Goal: Transaction & Acquisition: Purchase product/service

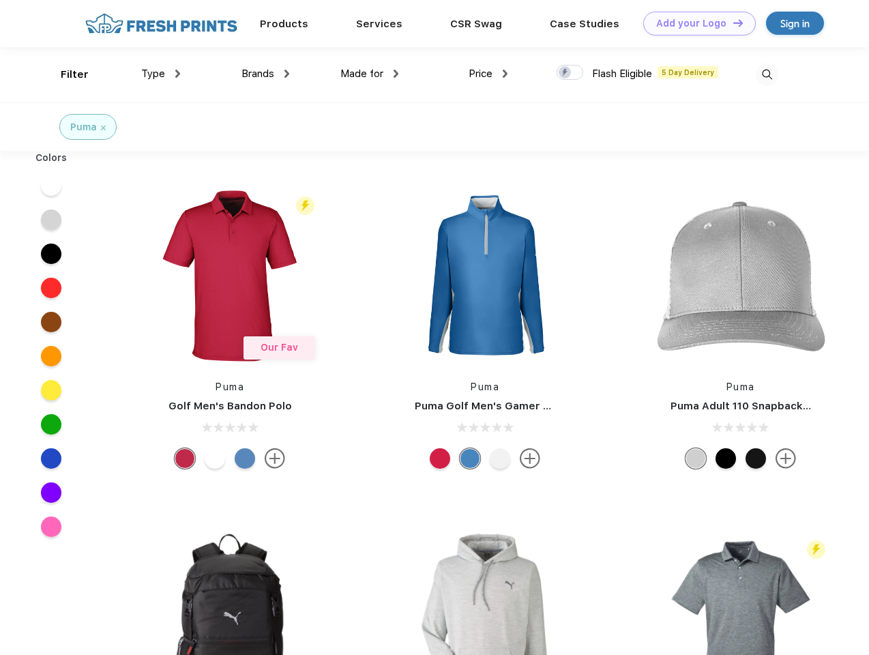
click at [694, 23] on link "Add your Logo Design Tool" at bounding box center [699, 24] width 113 height 24
click at [0, 0] on div "Design Tool" at bounding box center [0, 0] width 0 height 0
click at [732, 23] on link "Add your Logo Design Tool" at bounding box center [699, 24] width 113 height 24
click at [65, 74] on div "Filter" at bounding box center [75, 75] width 28 height 16
click at [161, 74] on span "Type" at bounding box center [153, 74] width 24 height 12
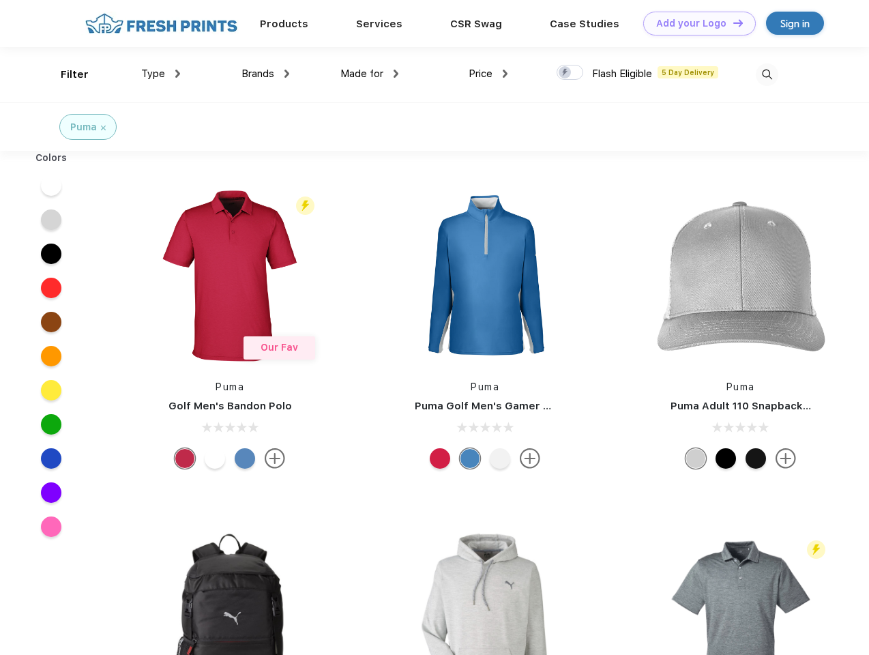
click at [265, 74] on span "Brands" at bounding box center [257, 74] width 33 height 12
click at [370, 74] on span "Made for" at bounding box center [361, 74] width 43 height 12
click at [488, 74] on span "Price" at bounding box center [481, 74] width 24 height 12
click at [570, 73] on div at bounding box center [569, 72] width 27 height 15
click at [565, 73] on input "checkbox" at bounding box center [560, 68] width 9 height 9
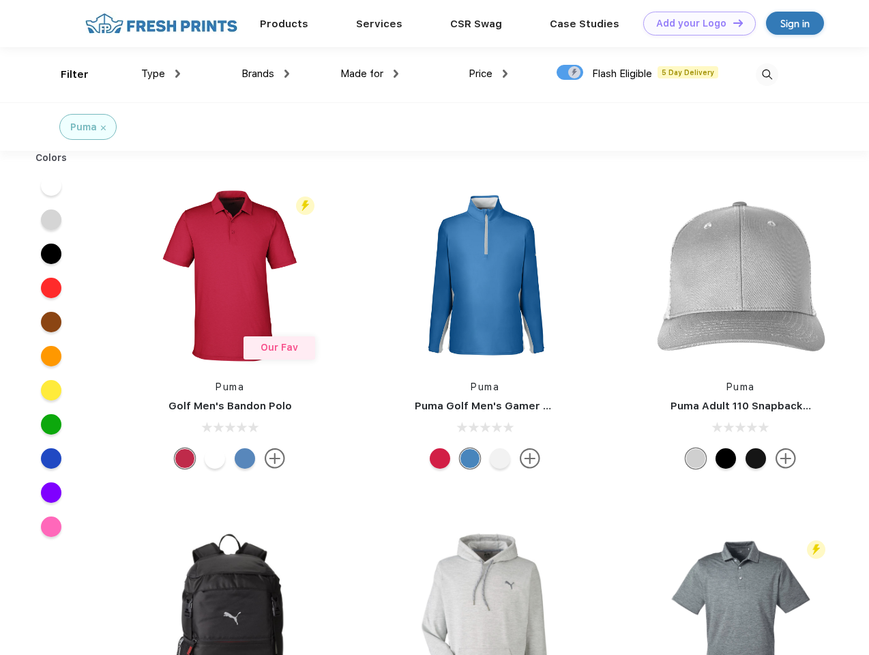
click at [767, 74] on img at bounding box center [767, 74] width 23 height 23
